Goal: Navigation & Orientation: Find specific page/section

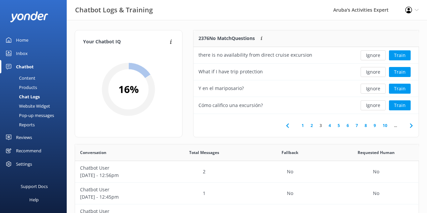
click at [24, 42] on div "Home" at bounding box center [22, 39] width 12 height 13
